Goal: Navigation & Orientation: Find specific page/section

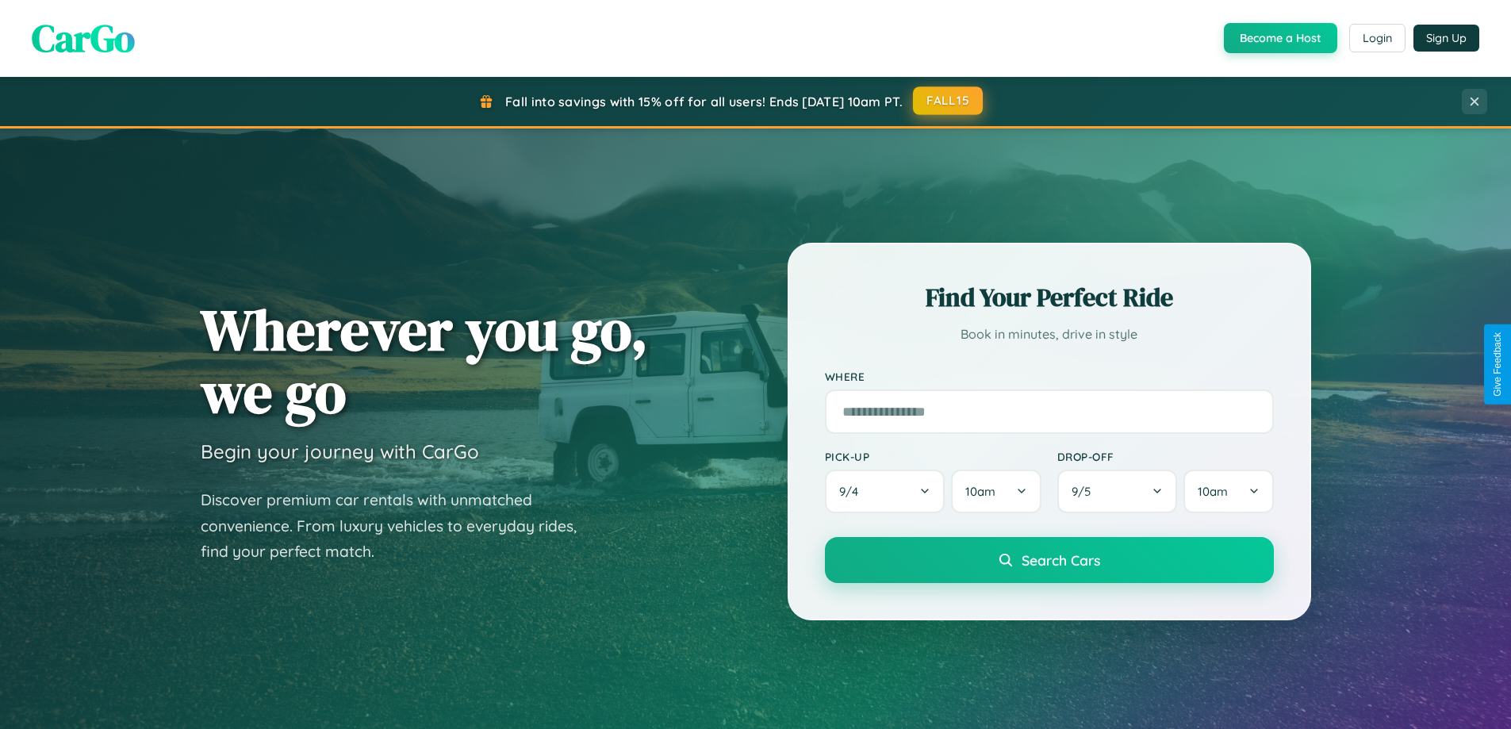
click at [949, 101] on button "FALL15" at bounding box center [948, 100] width 70 height 29
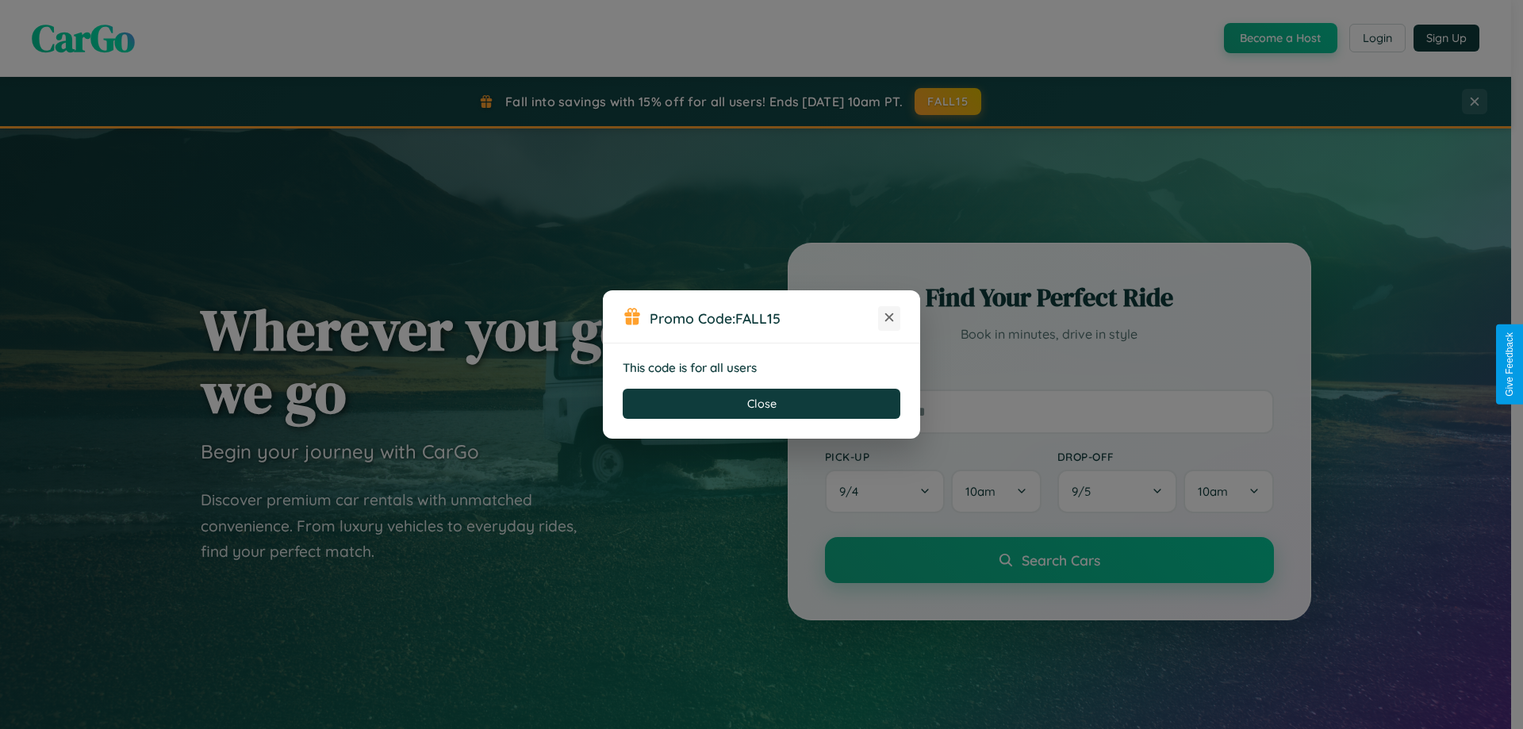
click at [889, 318] on icon at bounding box center [889, 317] width 16 height 16
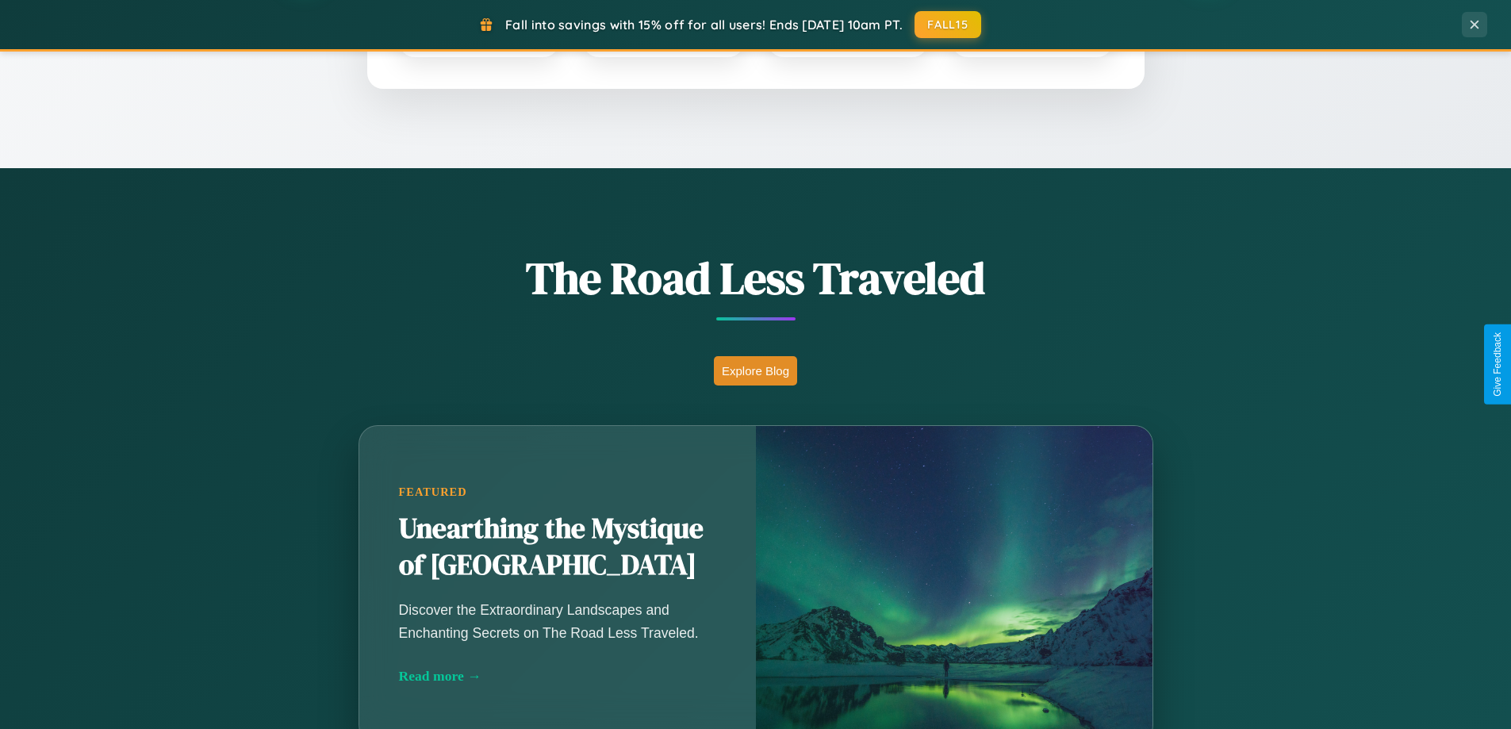
scroll to position [1091, 0]
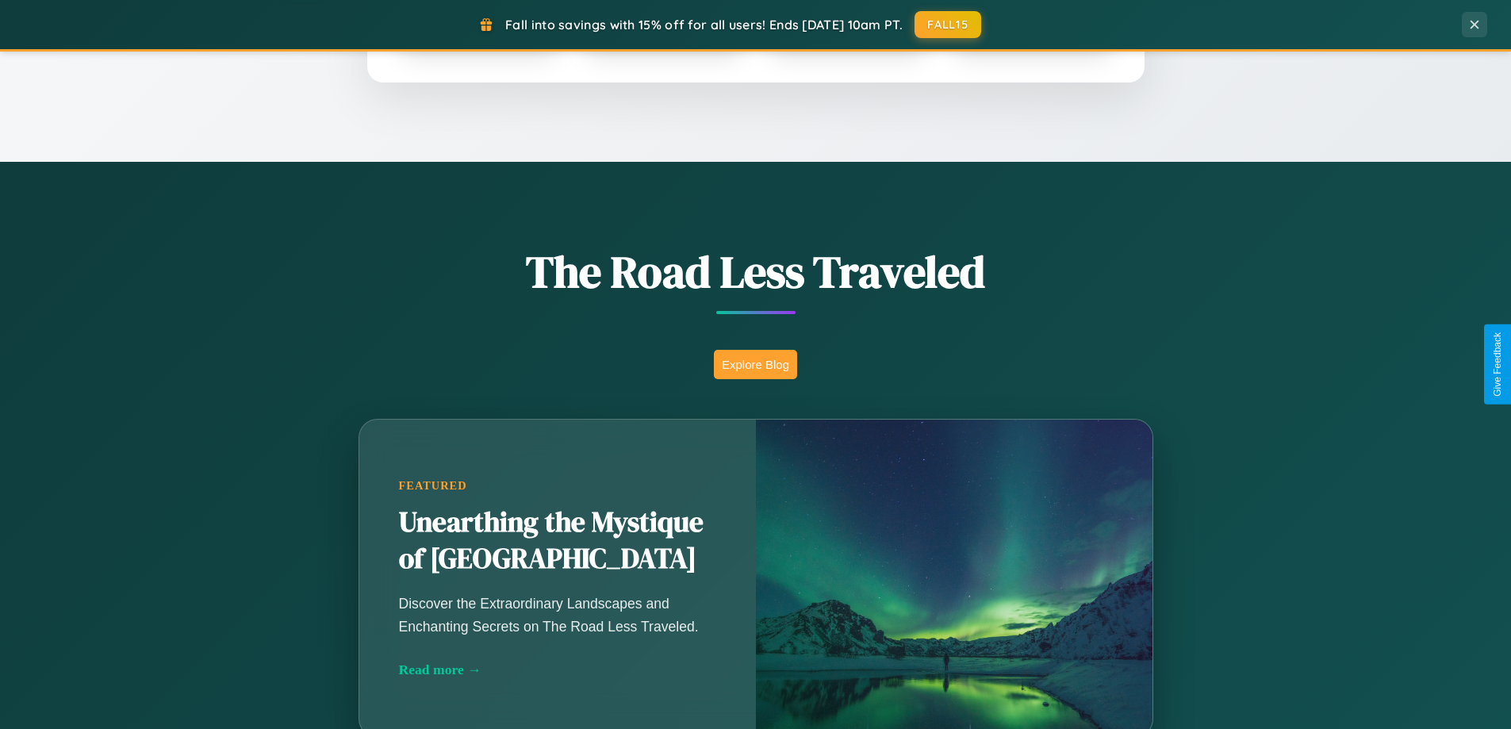
click at [755, 364] on button "Explore Blog" at bounding box center [755, 364] width 83 height 29
